Goal: Task Accomplishment & Management: Manage account settings

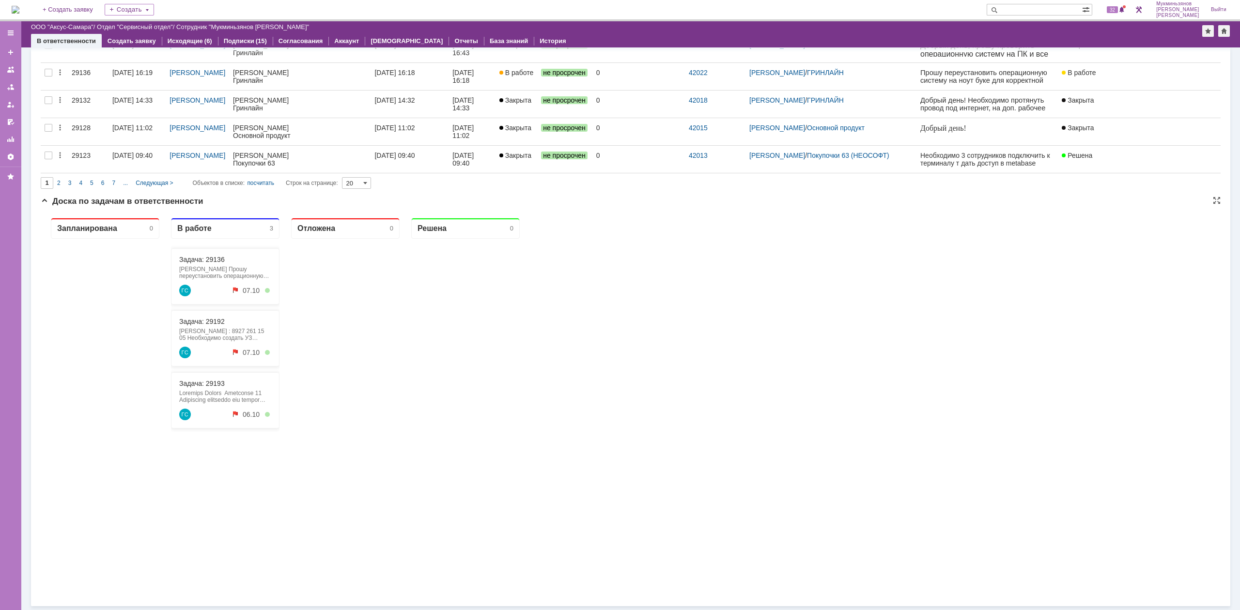
scroll to position [251, 0]
click at [468, 463] on div at bounding box center [465, 414] width 109 height 351
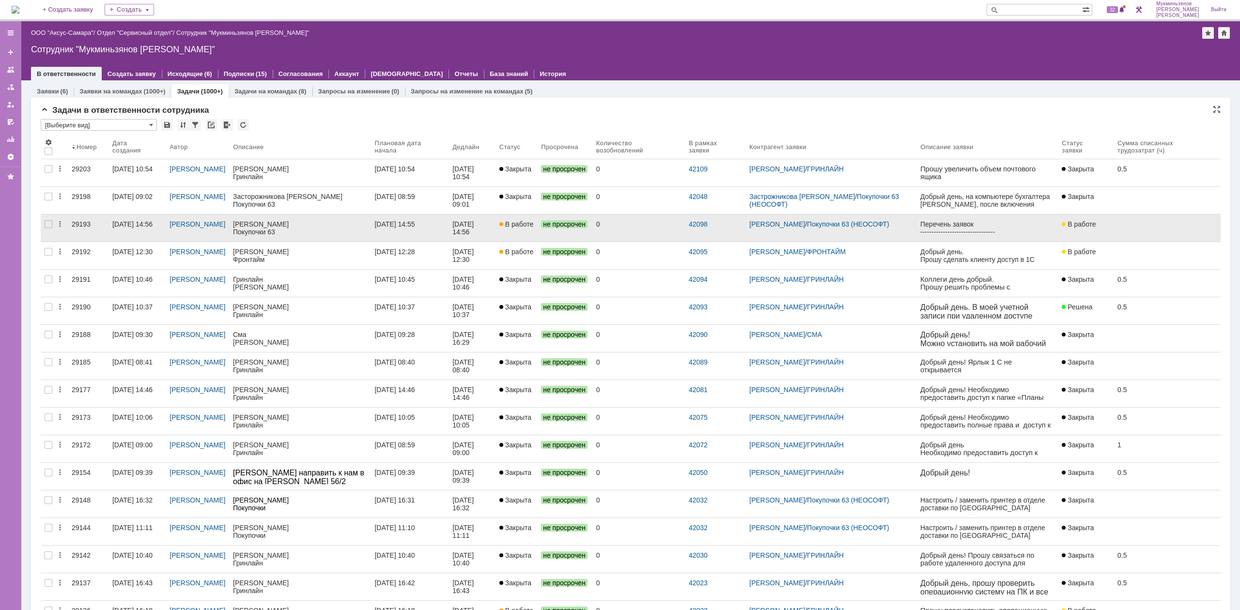
click at [476, 225] on div "[DATE] 14:56" at bounding box center [464, 228] width 23 height 16
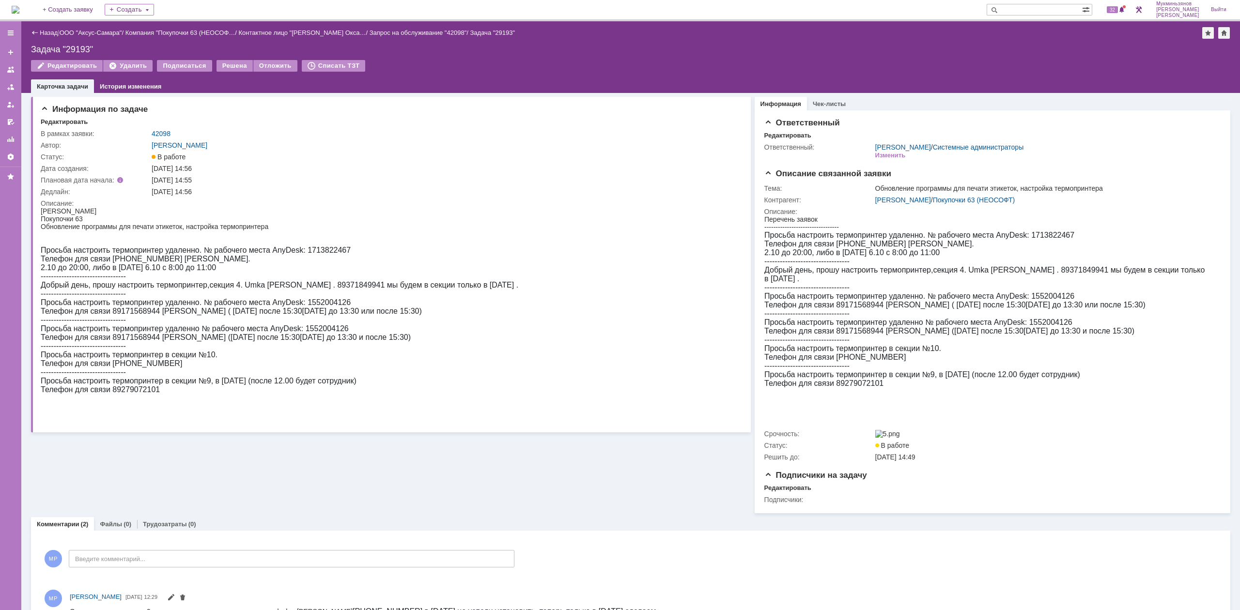
click at [19, 14] on img at bounding box center [16, 10] width 8 height 8
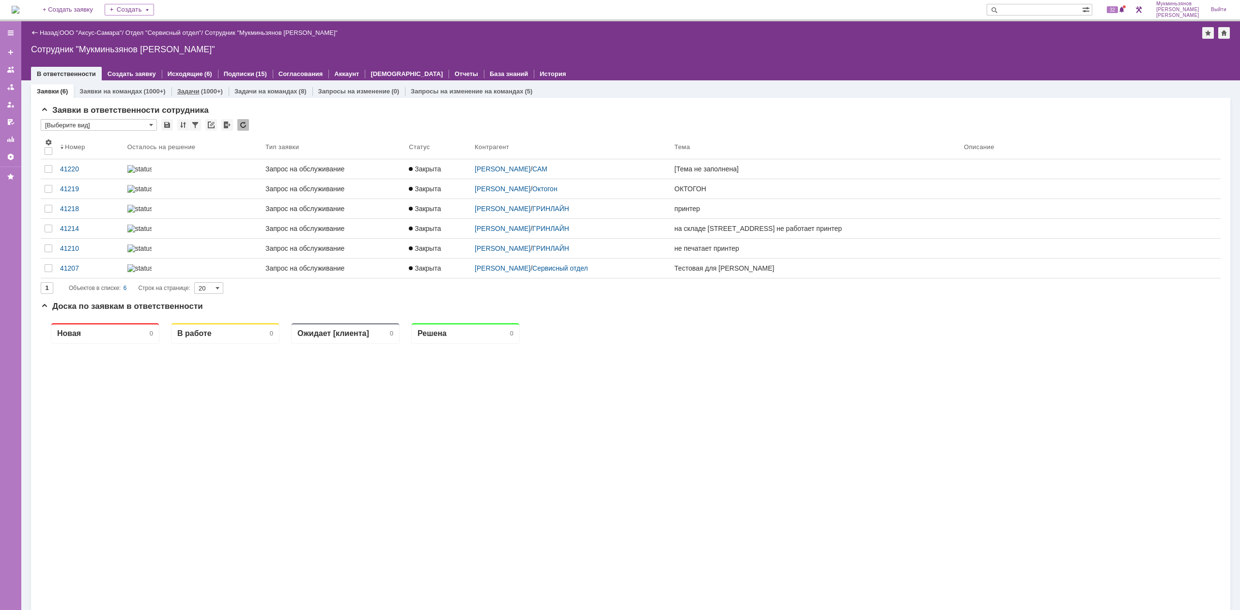
click at [181, 92] on link "Задачи" at bounding box center [188, 91] width 22 height 7
